Goal: Navigation & Orientation: Find specific page/section

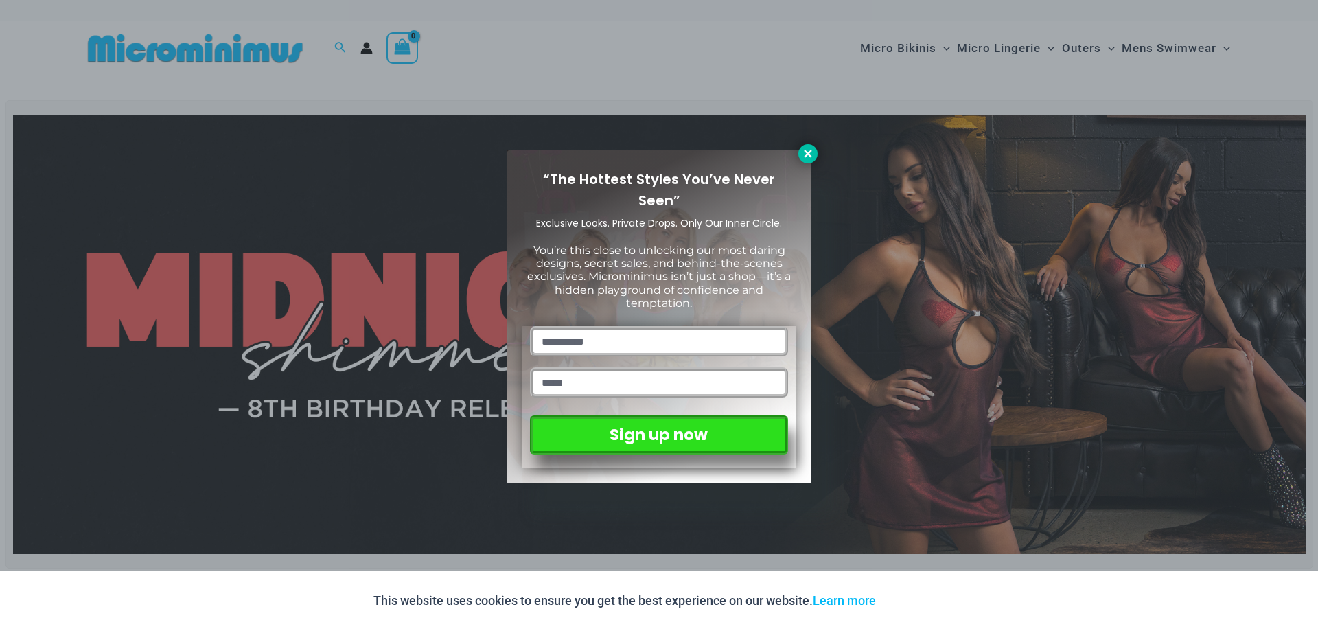
click at [806, 154] on icon at bounding box center [808, 154] width 8 height 8
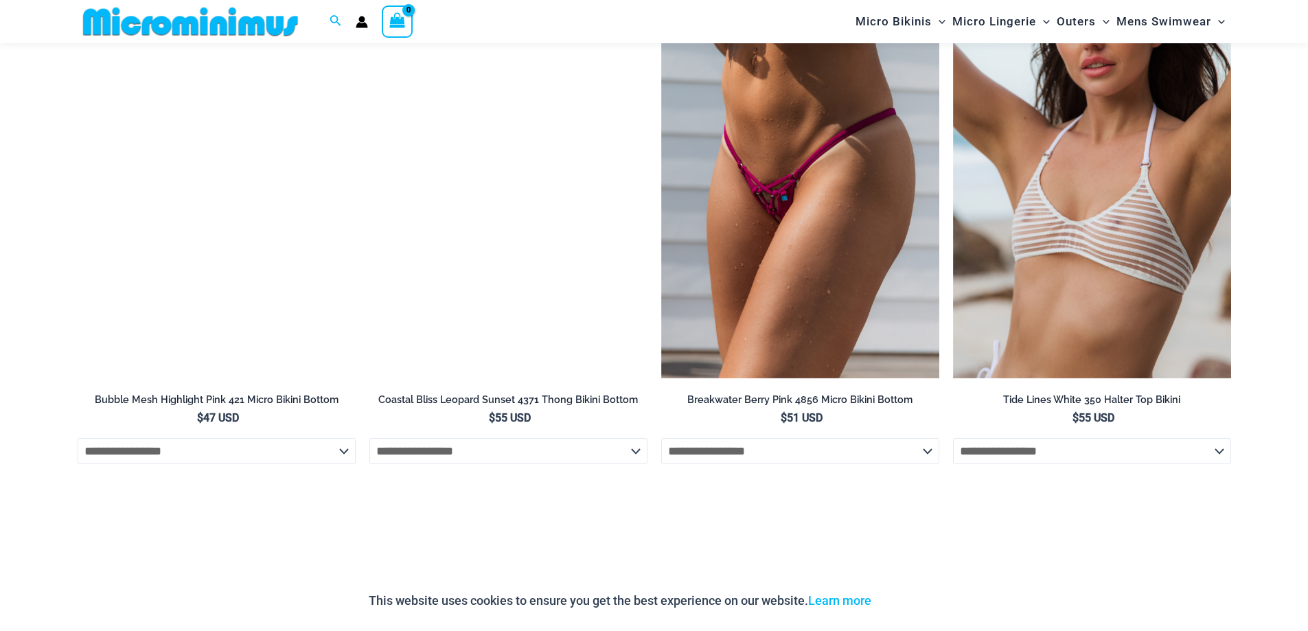
scroll to position [4588, 0]
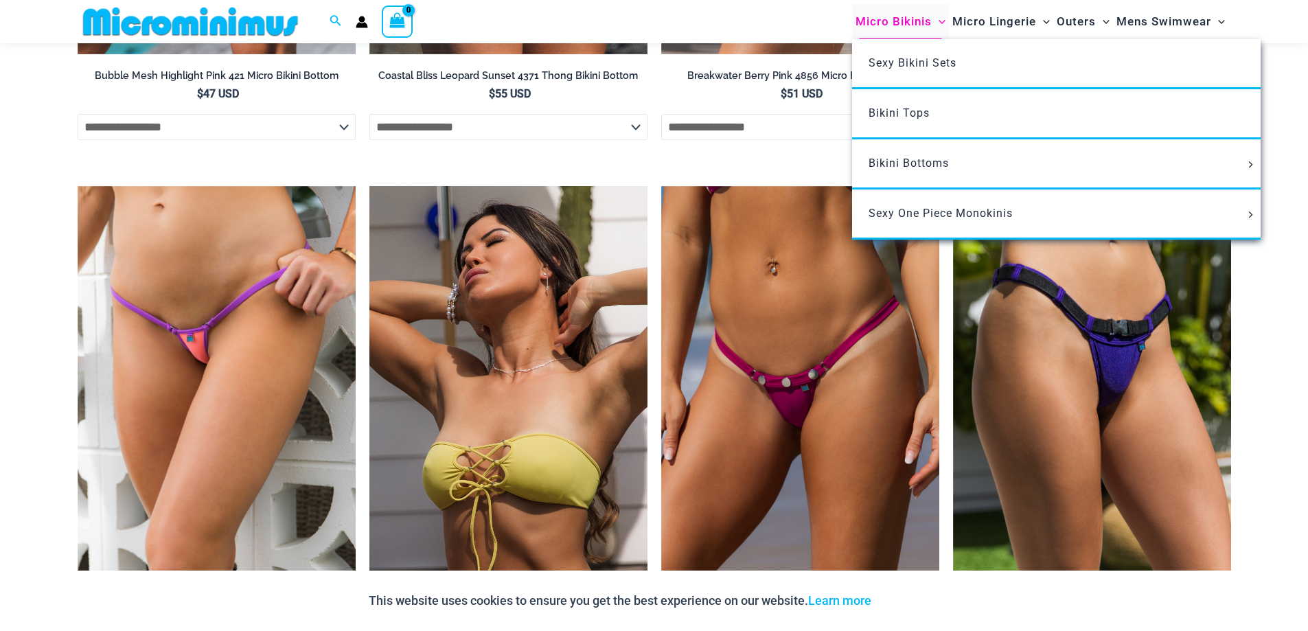
click at [914, 19] on span "Micro Bikinis" at bounding box center [893, 21] width 76 height 35
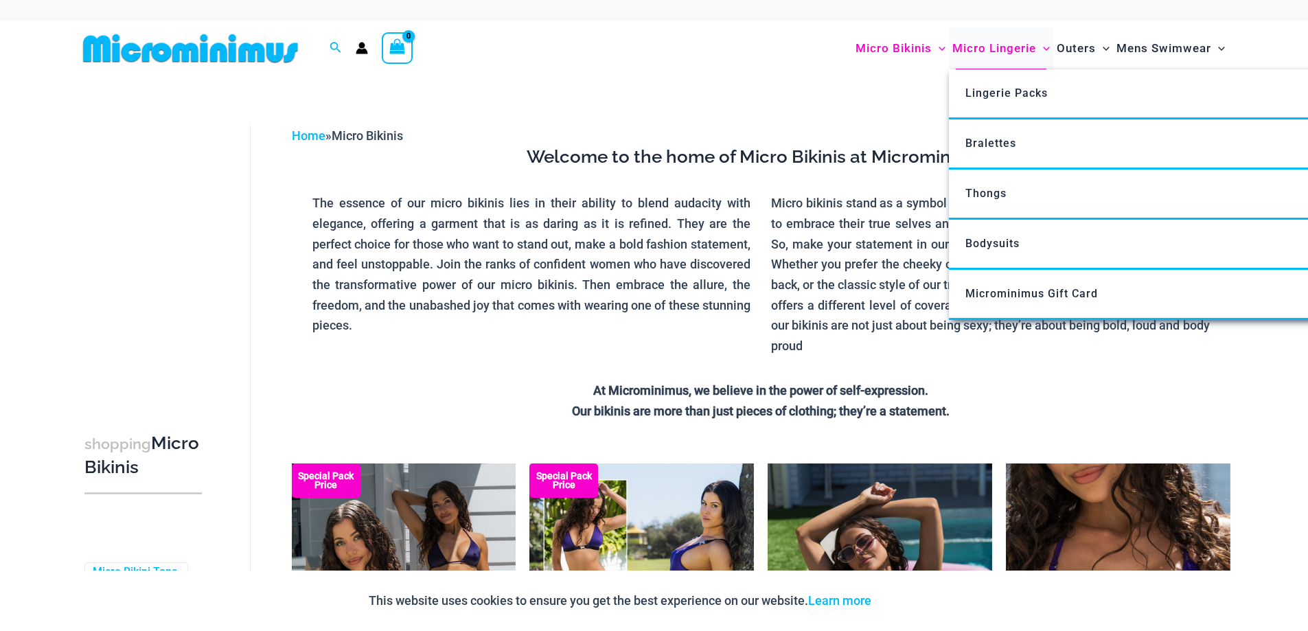
click at [986, 54] on span "Micro Lingerie" at bounding box center [994, 48] width 84 height 35
